Goal: Task Accomplishment & Management: Use online tool/utility

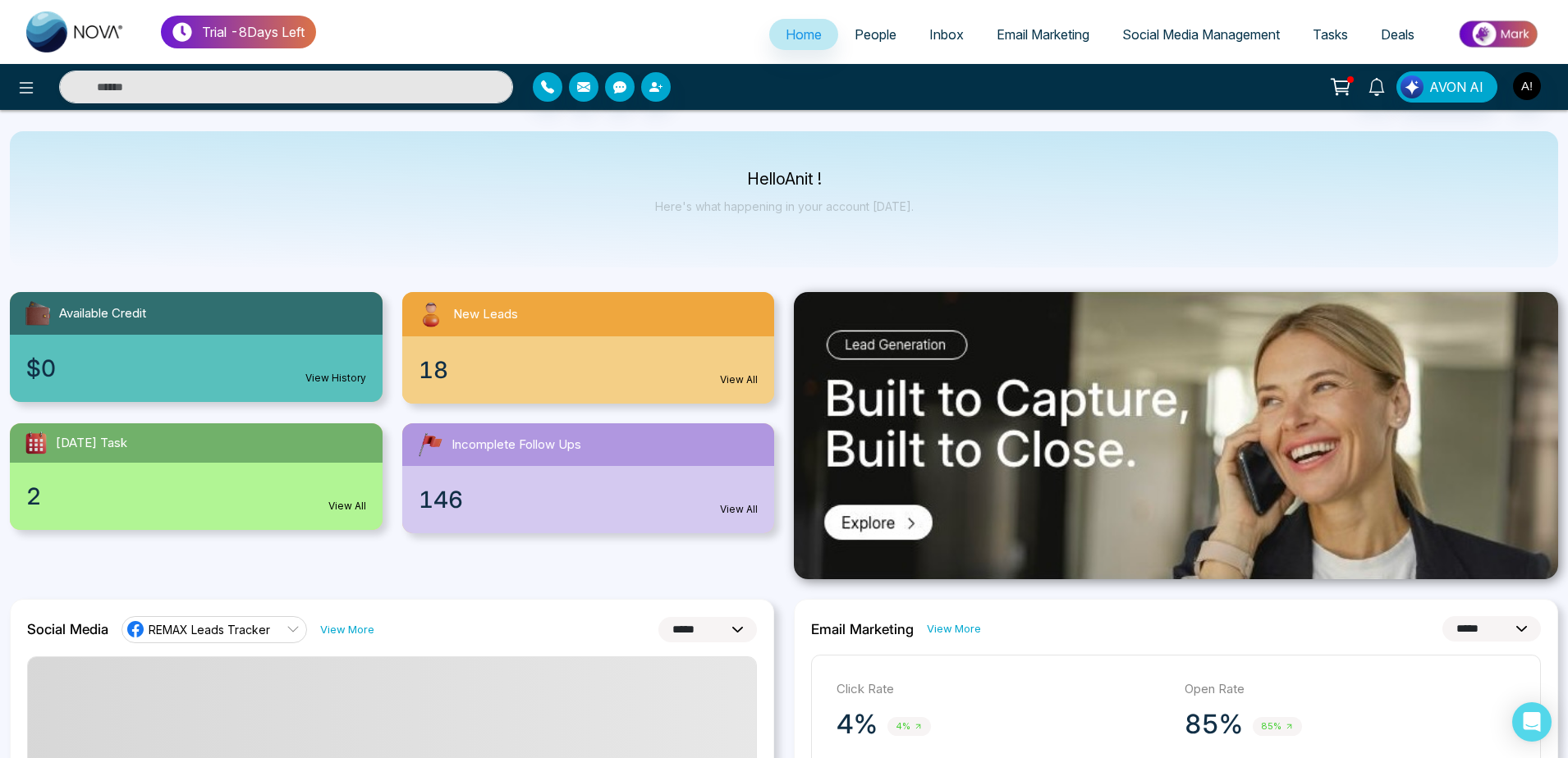
select select "*"
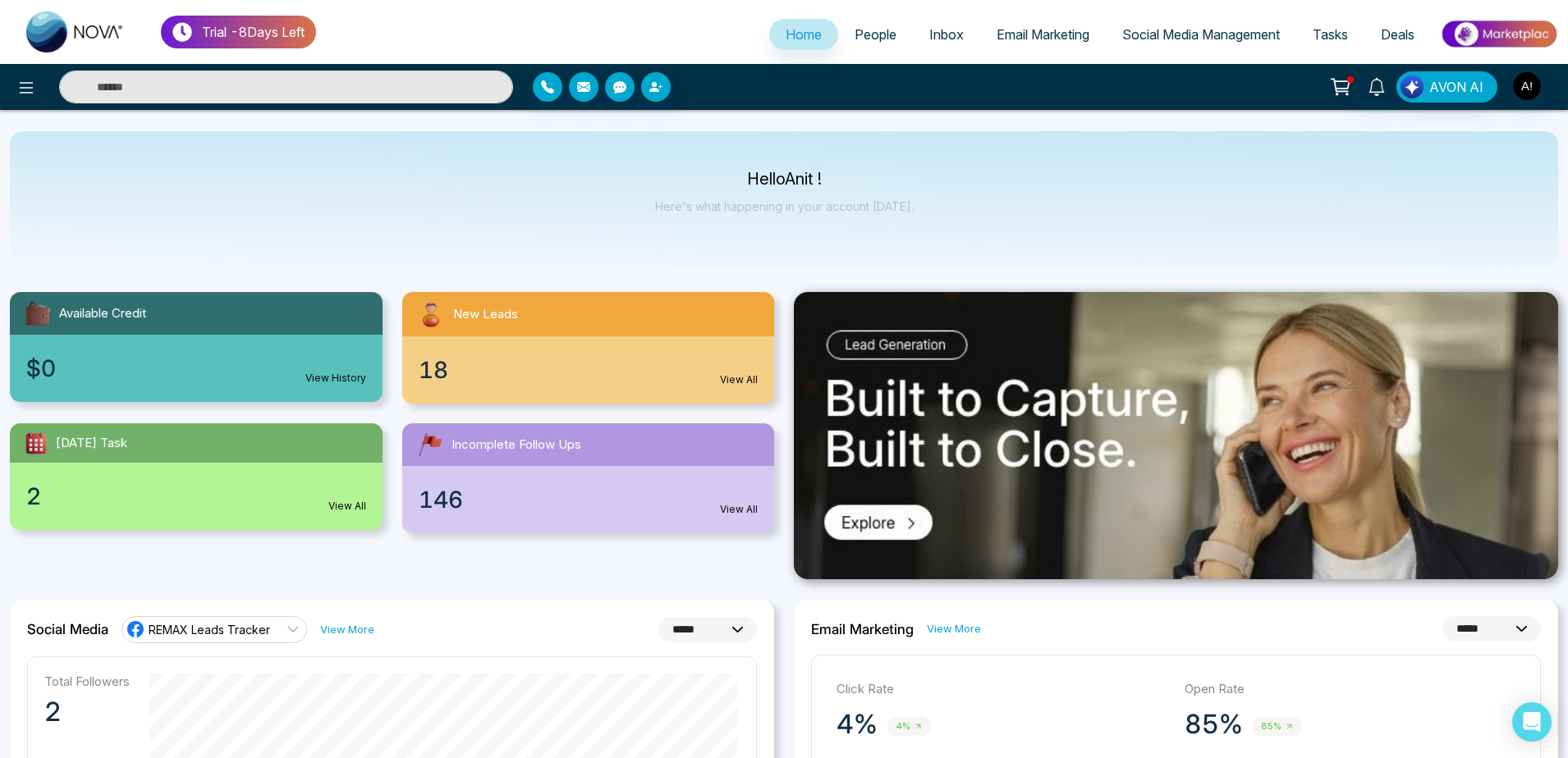
click at [16, 57] on link at bounding box center [76, 32] width 132 height 53
click at [1039, 31] on span "Email Marketing" at bounding box center [1042, 34] width 93 height 16
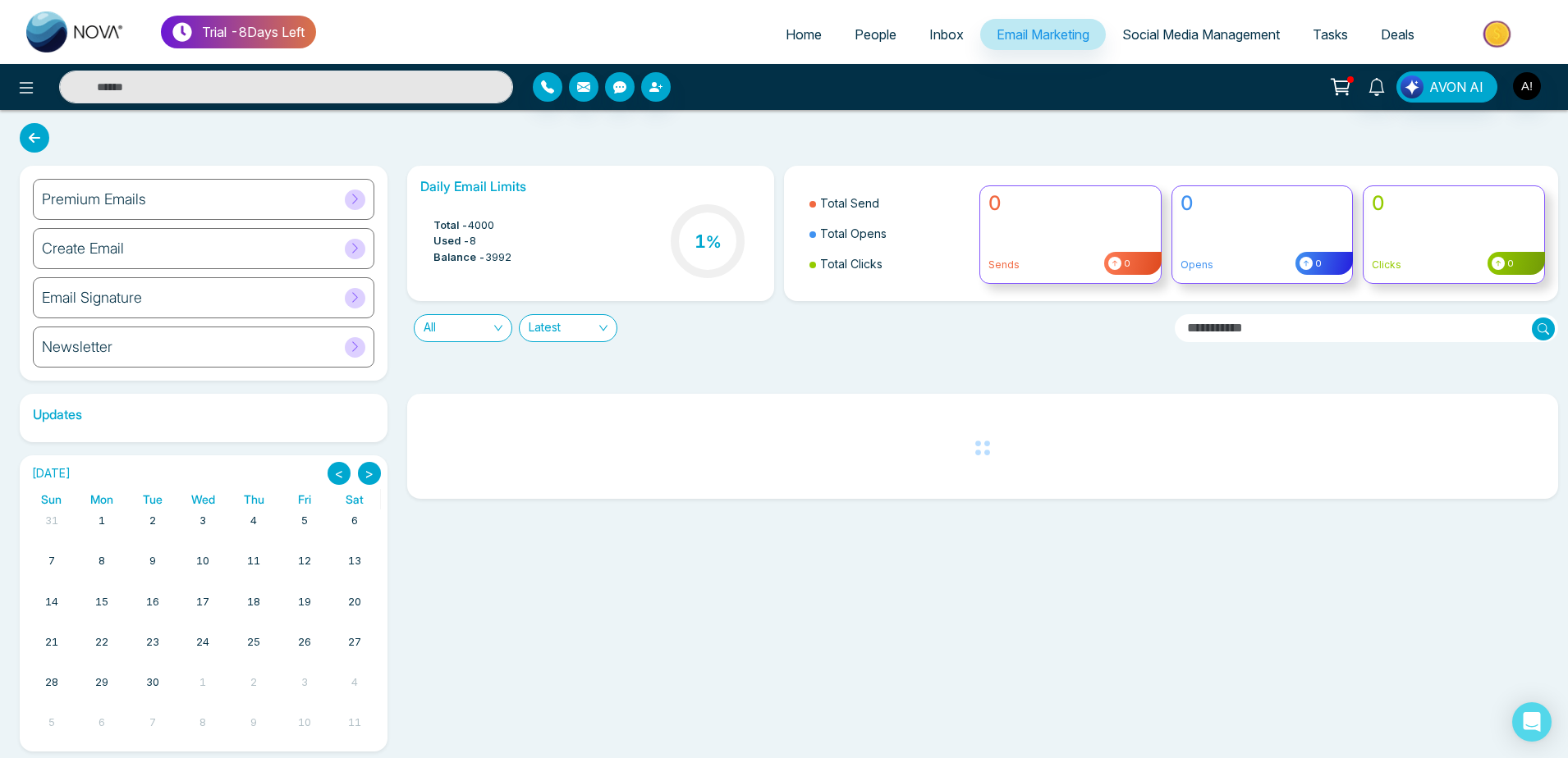
click at [293, 204] on div "Premium Emails" at bounding box center [204, 200] width 342 height 41
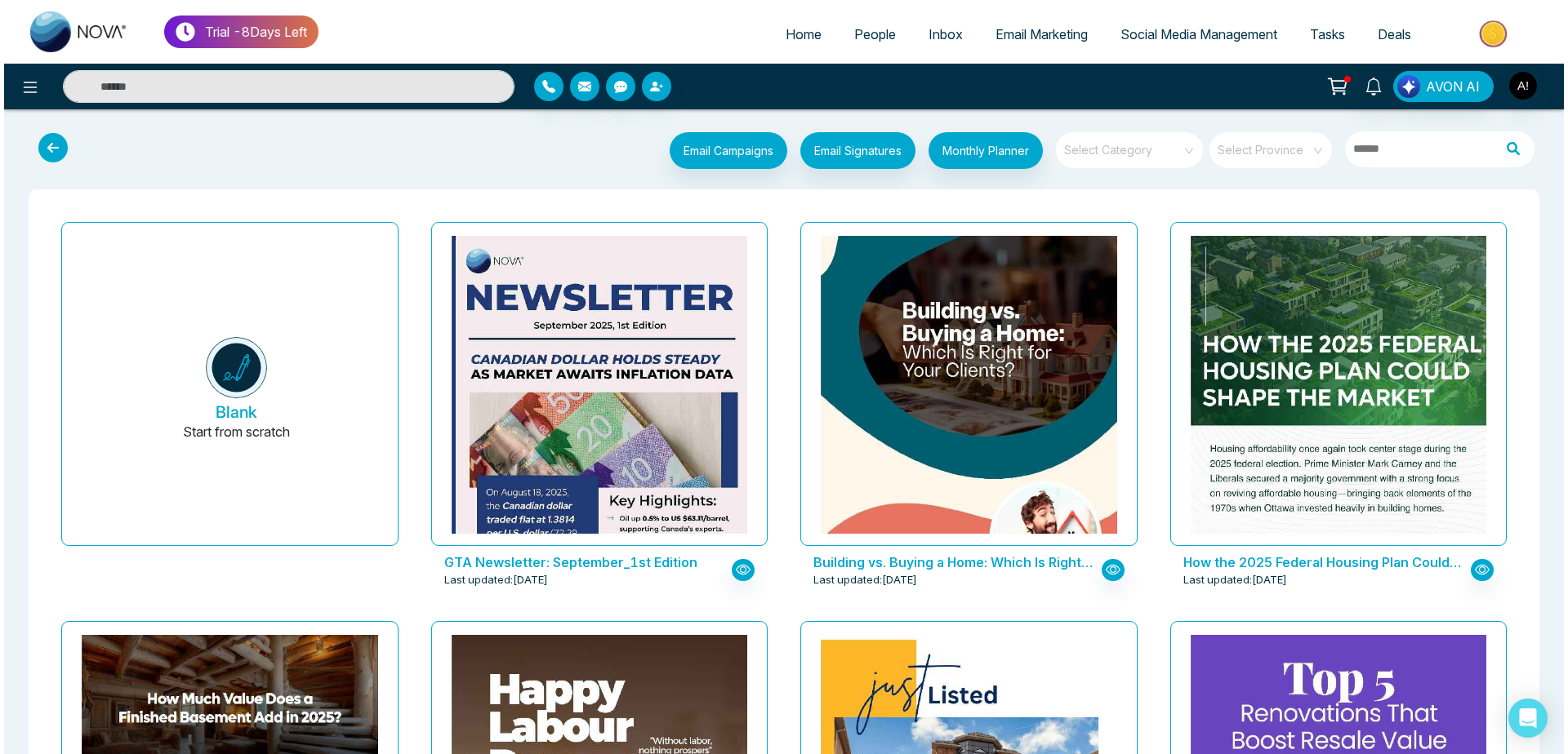
scroll to position [785, 0]
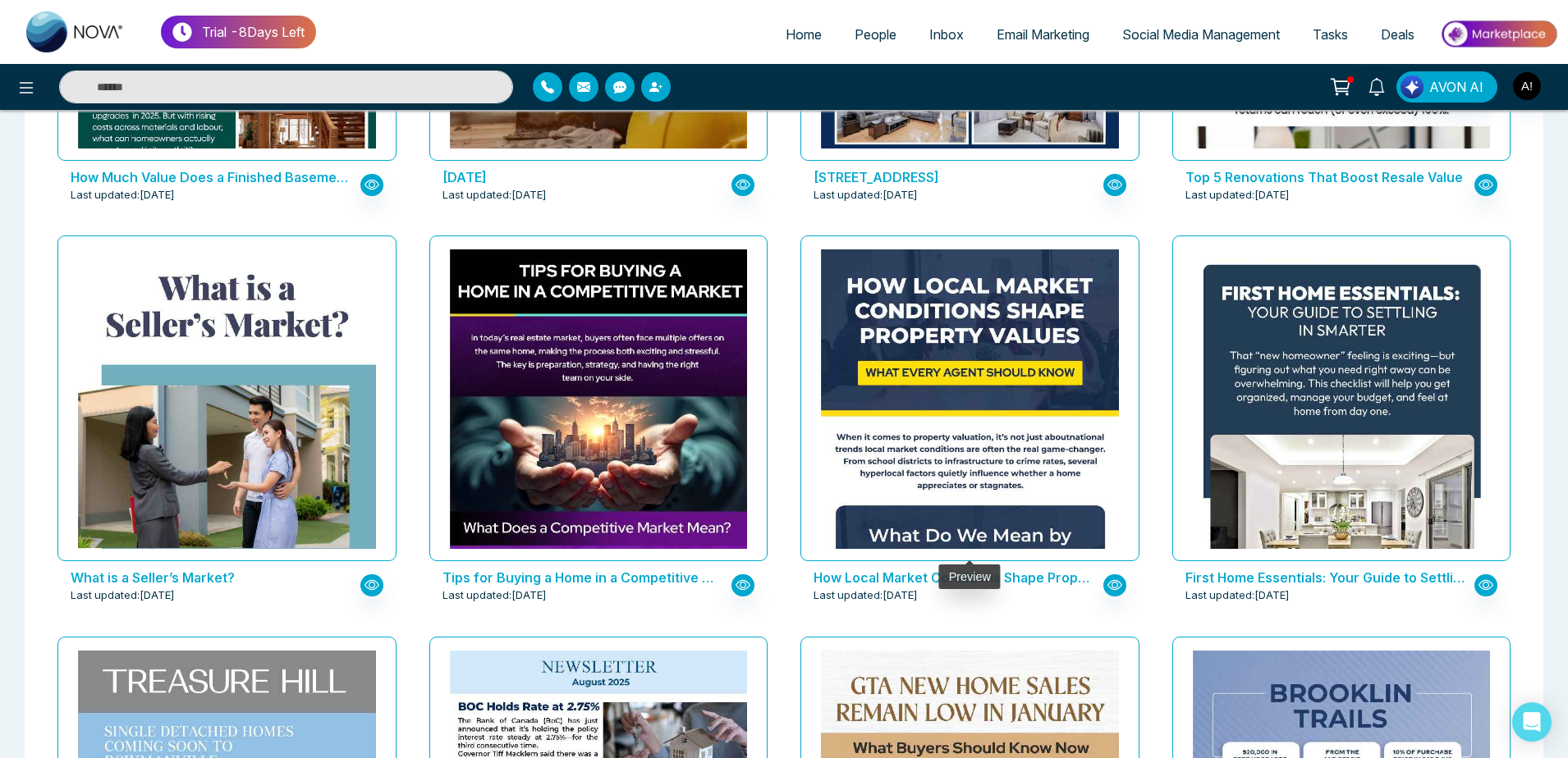
click at [942, 557] on div at bounding box center [970, 398] width 339 height 325
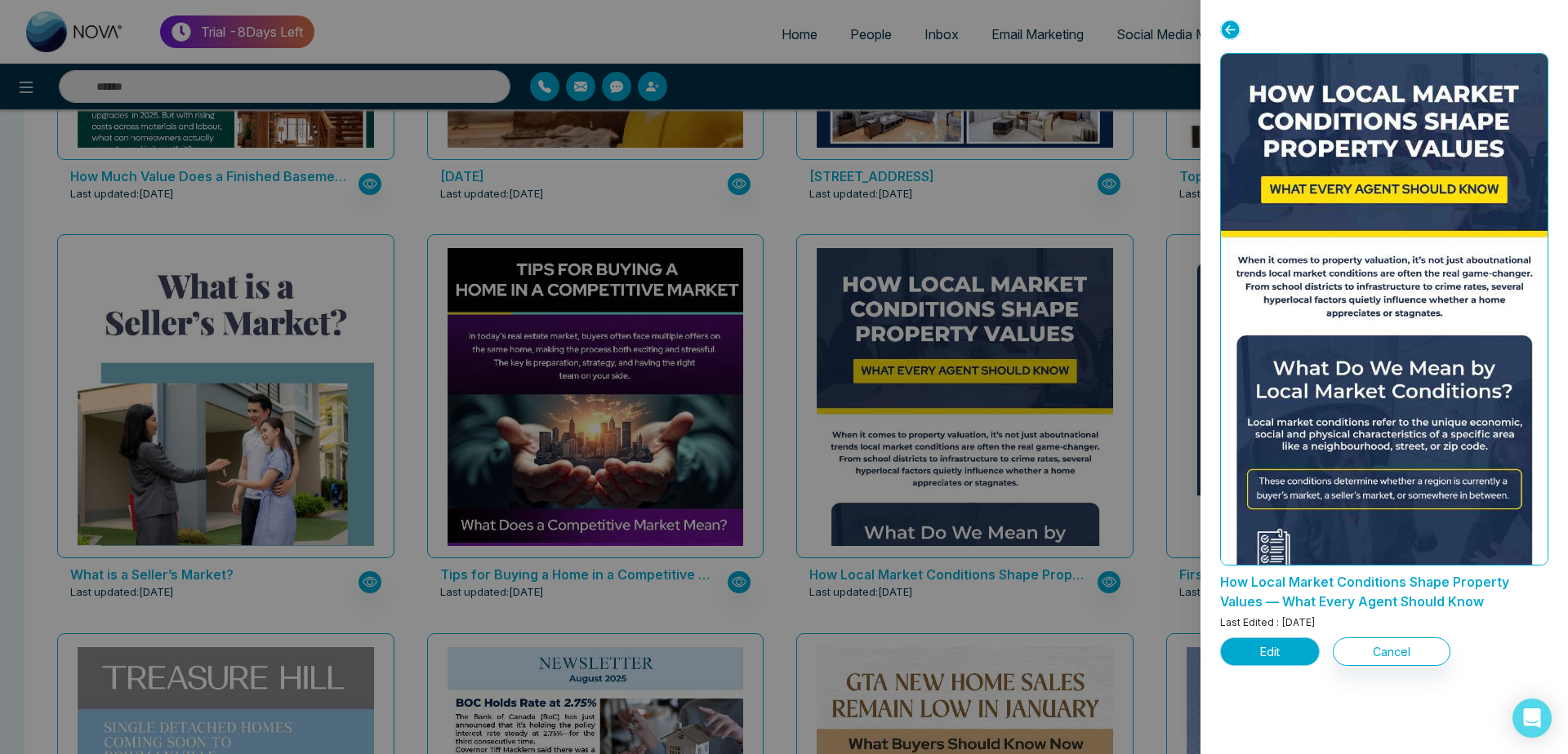
click at [1275, 662] on button "Edit" at bounding box center [1270, 652] width 100 height 29
click at [1270, 657] on button "Edit" at bounding box center [1270, 652] width 100 height 29
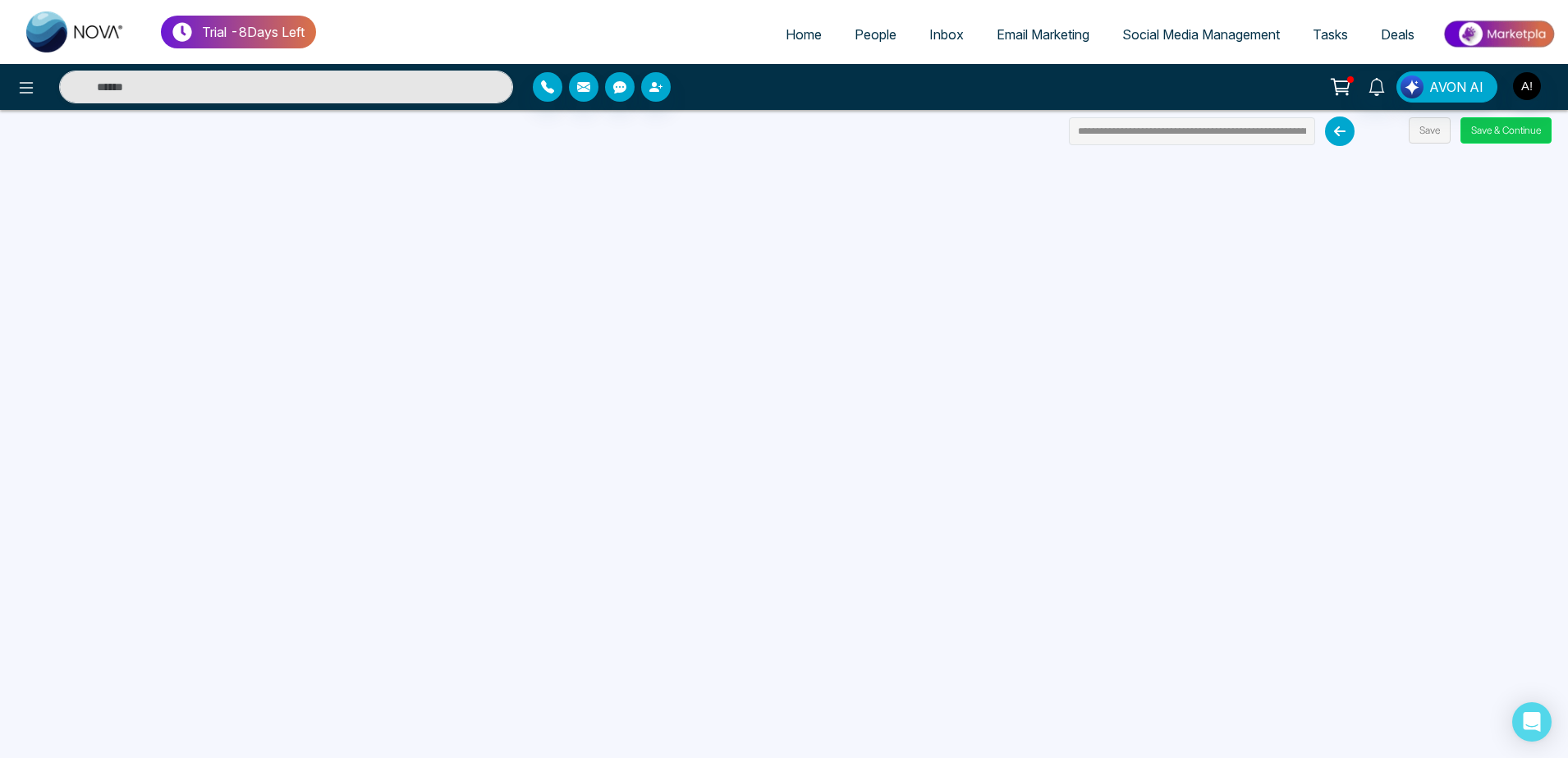
click at [1522, 135] on button "Save & Continue" at bounding box center [1505, 130] width 91 height 26
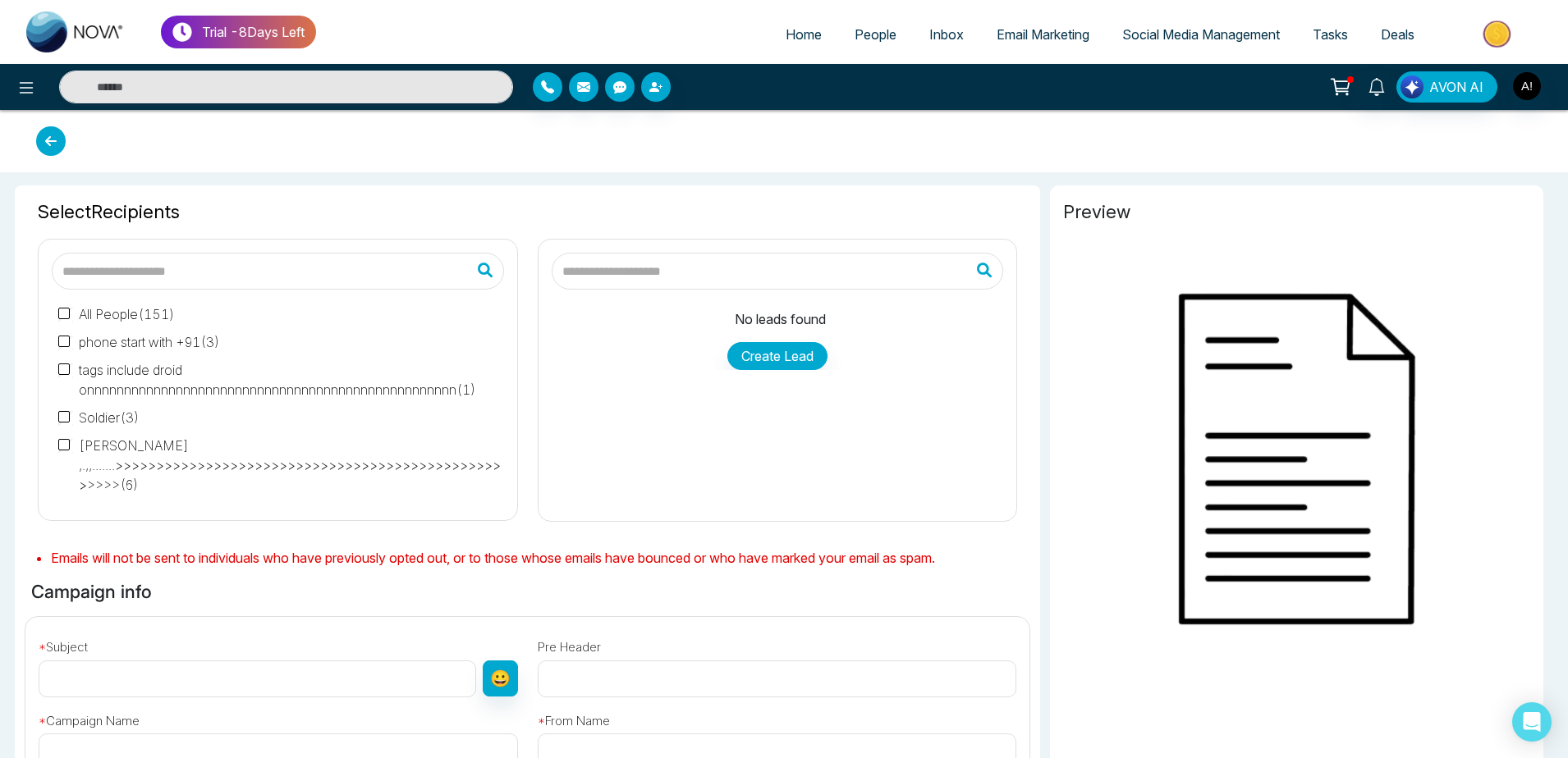
type input "**********"
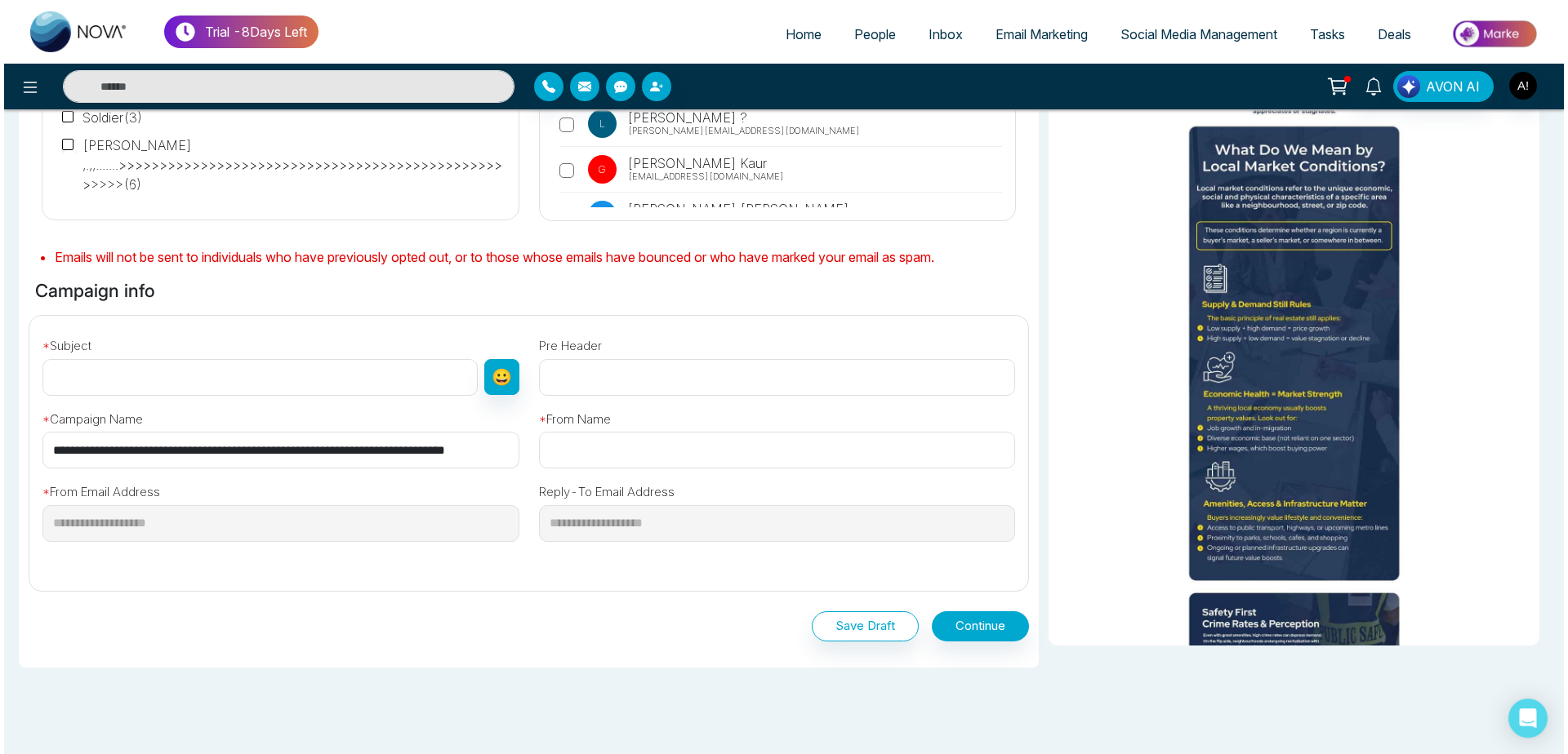
scroll to position [360, 0]
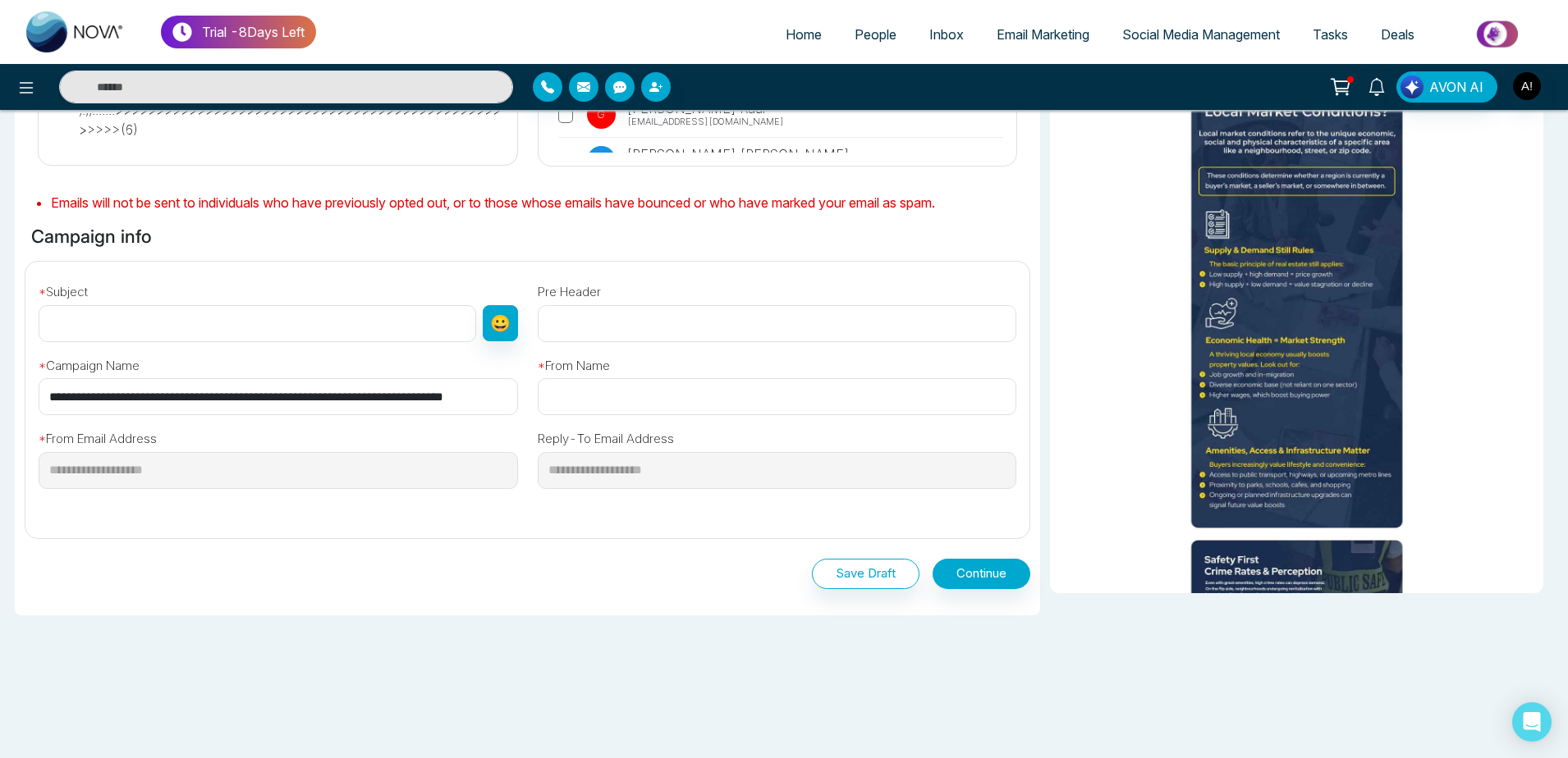
click at [224, 318] on input "text" at bounding box center [257, 323] width 438 height 37
type input "***"
click at [596, 405] on input "text" at bounding box center [778, 396] width 479 height 37
type input "***"
click at [977, 574] on button "Continue" at bounding box center [981, 574] width 98 height 31
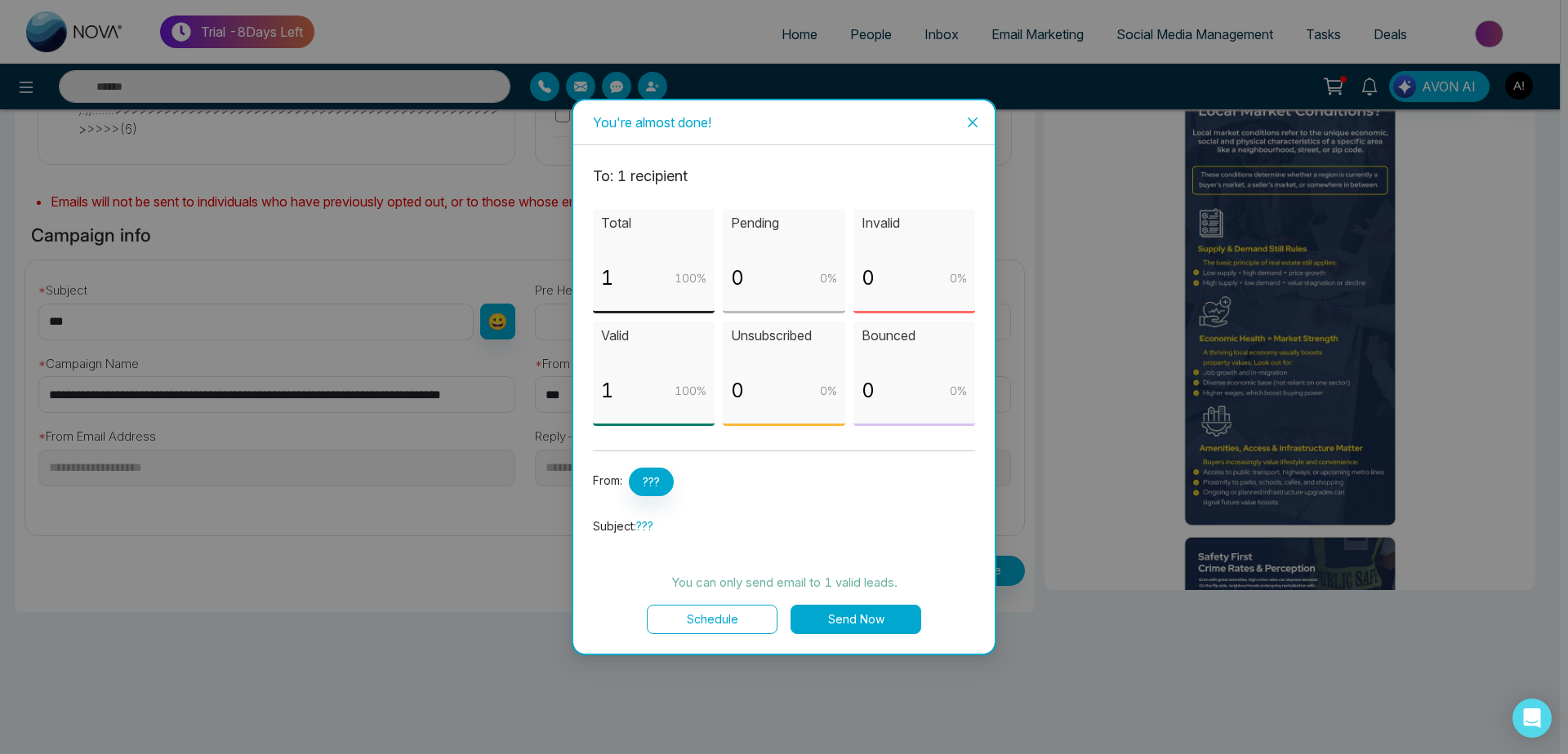
click at [725, 615] on button "Schedule" at bounding box center [712, 620] width 131 height 30
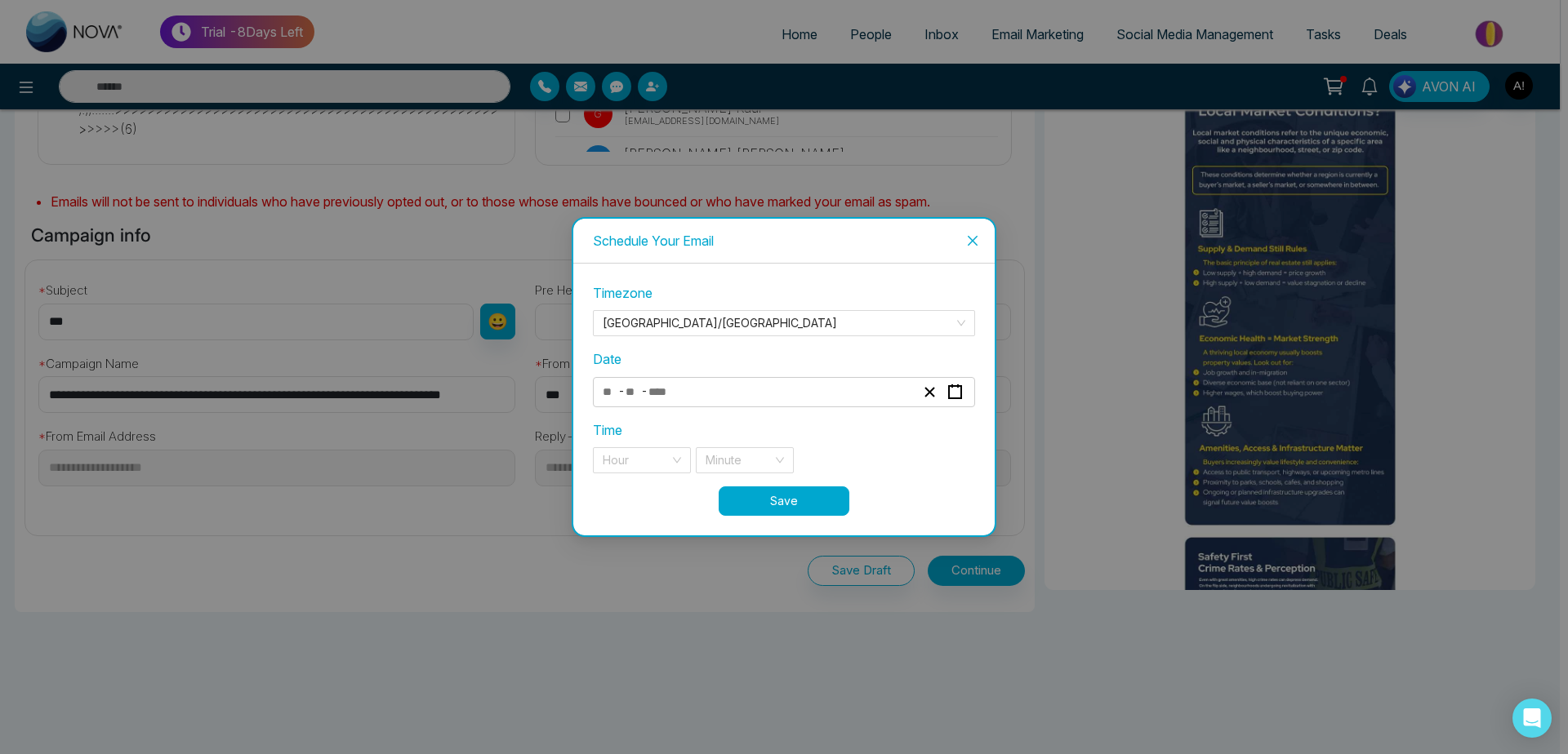
click at [688, 396] on div "- -" at bounding box center [759, 392] width 317 height 22
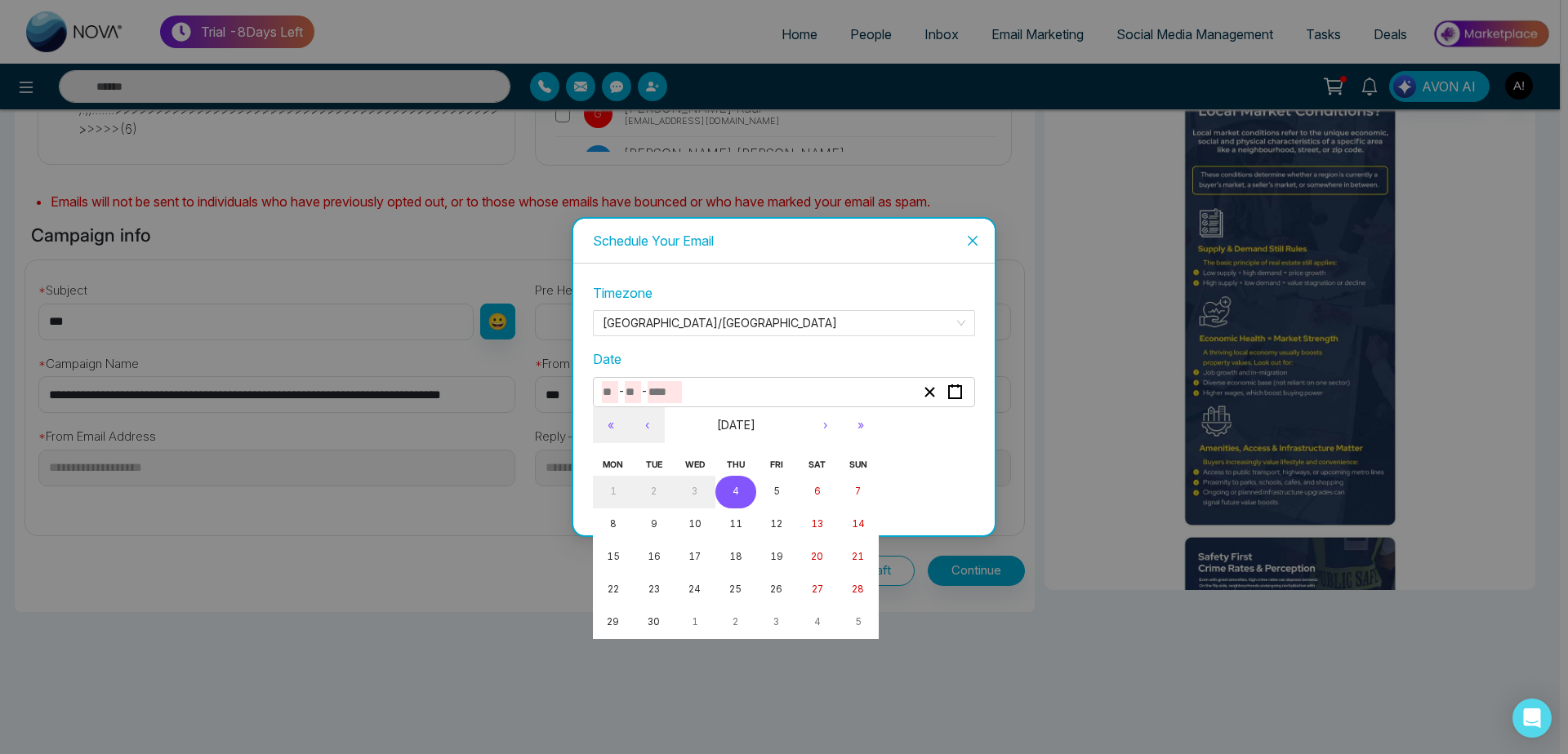
click at [737, 491] on abbr "4" at bounding box center [736, 492] width 7 height 12
type input "*"
type input "****"
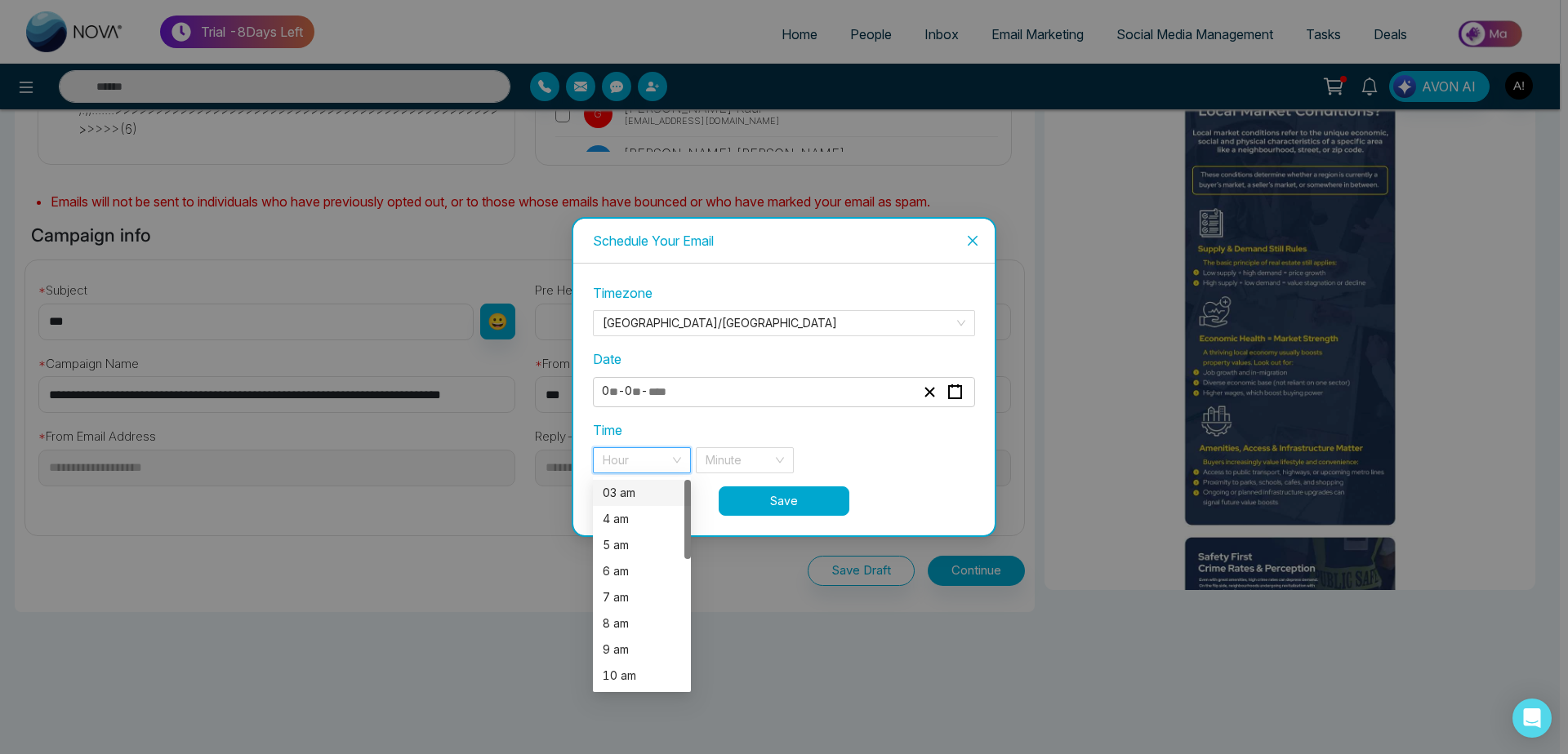
click at [660, 465] on input "search" at bounding box center [636, 460] width 67 height 25
click at [627, 622] on div "7 pm" at bounding box center [642, 613] width 98 height 26
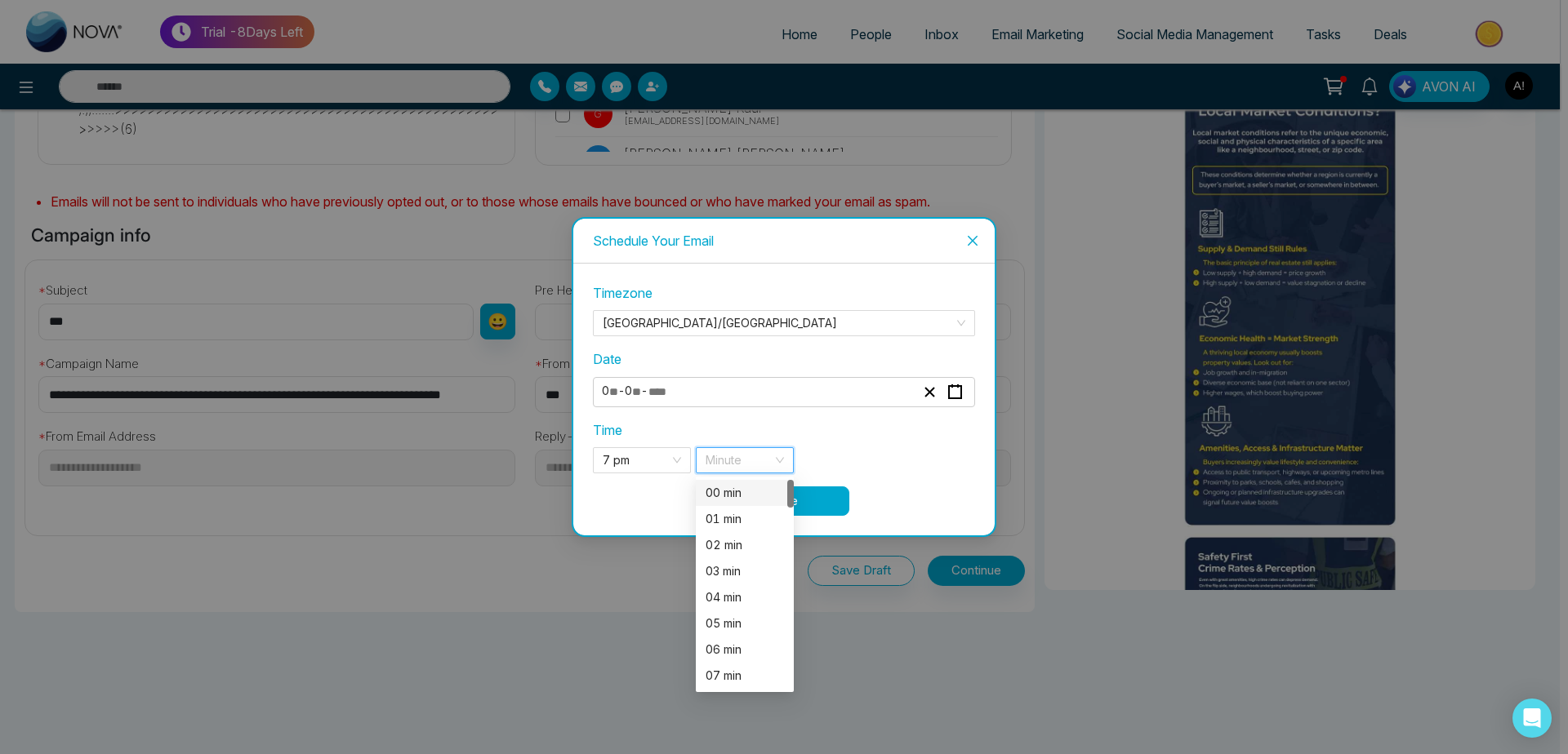
click at [746, 463] on input "search" at bounding box center [738, 460] width 67 height 25
click at [737, 620] on div "32 min" at bounding box center [744, 616] width 79 height 18
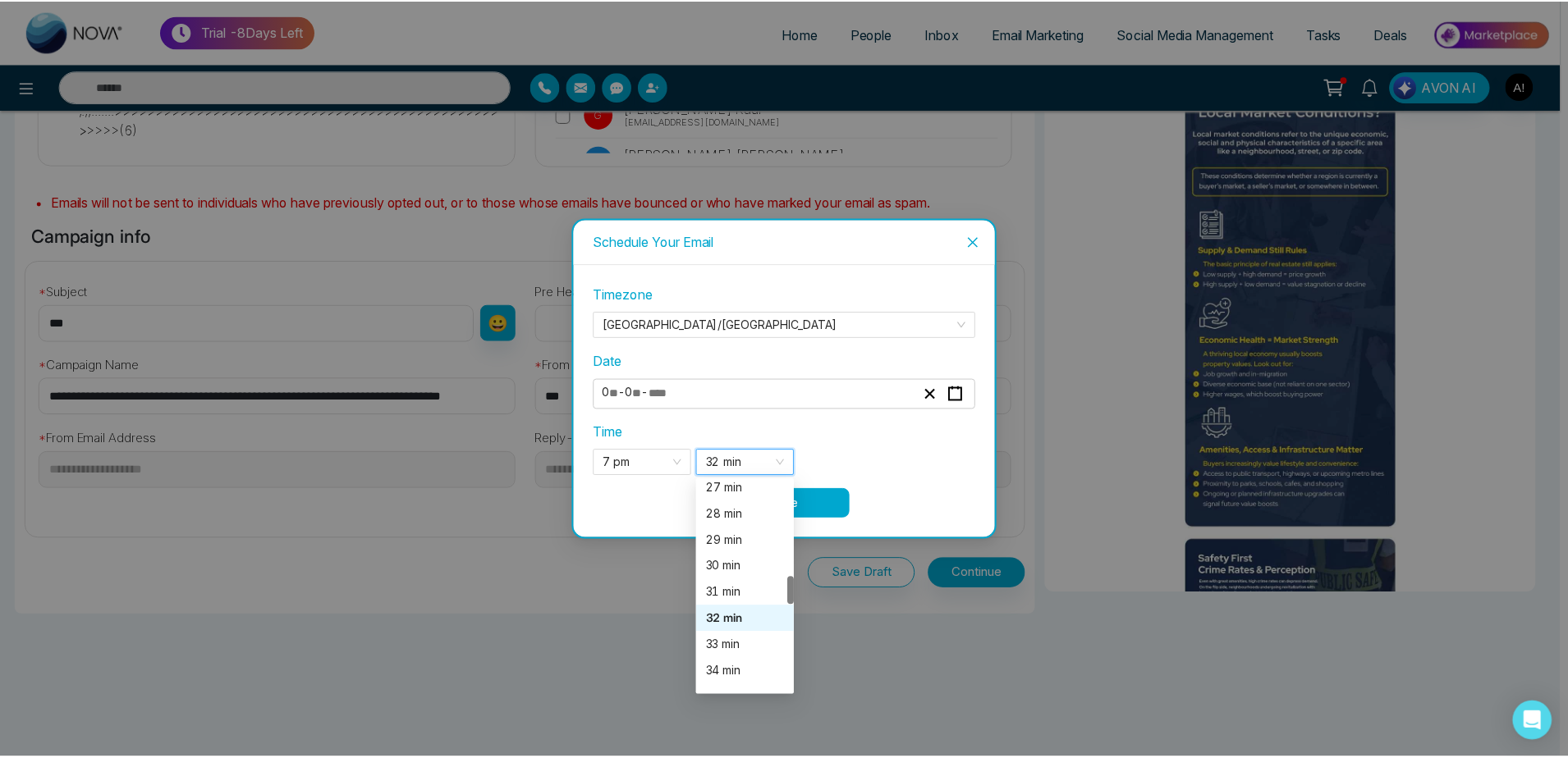
scroll to position [716, 0]
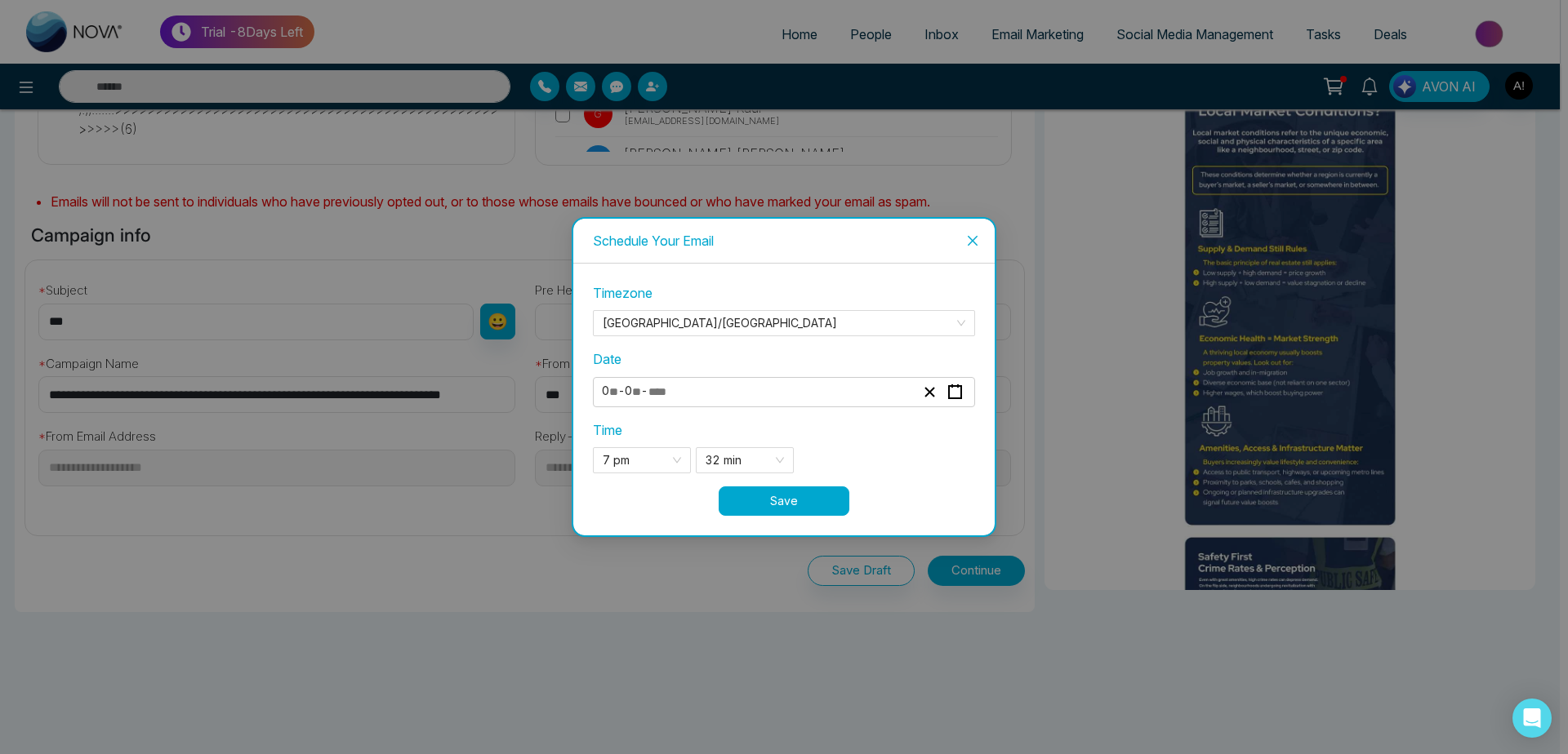
click at [796, 505] on button "Save" at bounding box center [784, 501] width 131 height 30
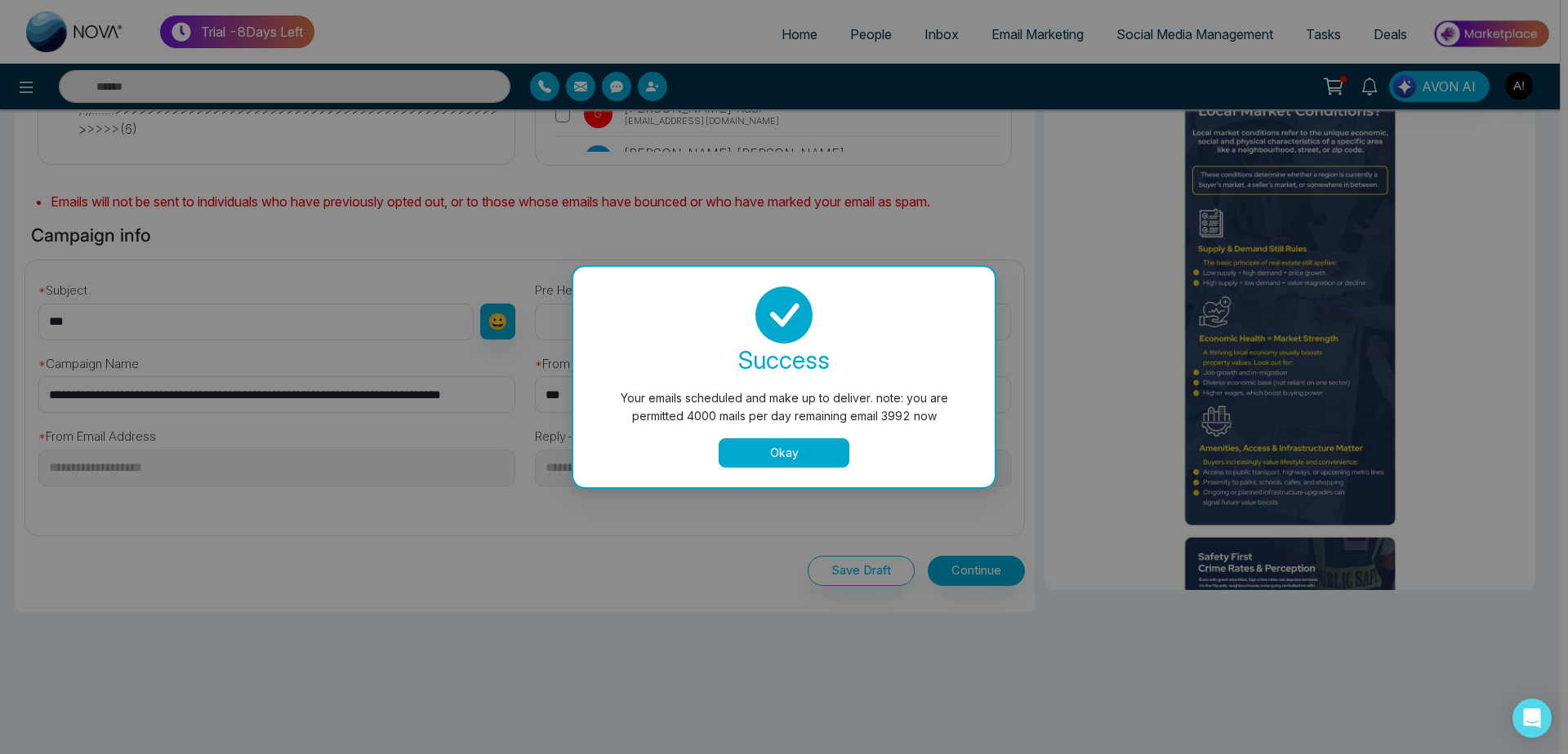
click at [770, 450] on button "Okay" at bounding box center [784, 453] width 131 height 30
